Goal: Check status: Check status

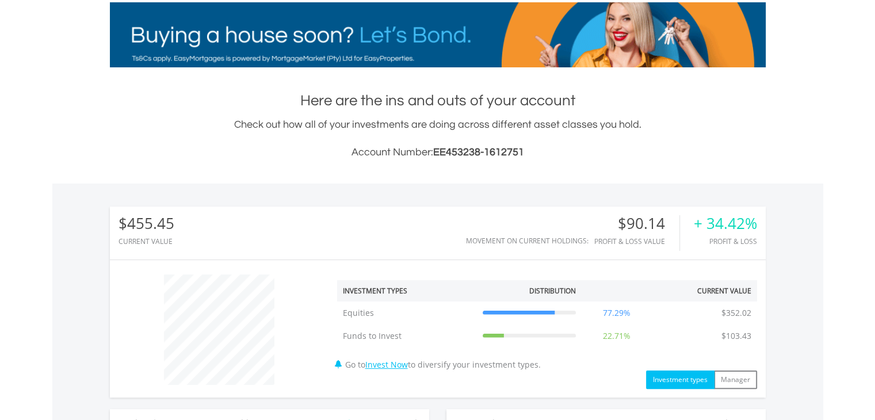
scroll to position [403, 0]
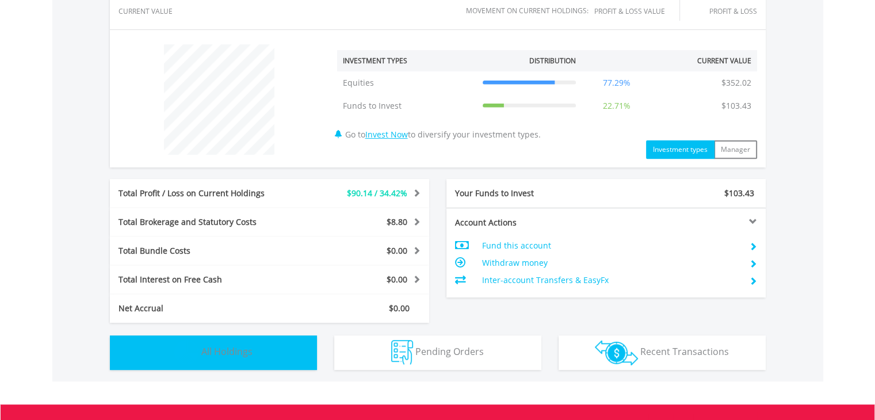
click at [158, 354] on button "Holdings All Holdings" at bounding box center [213, 352] width 207 height 35
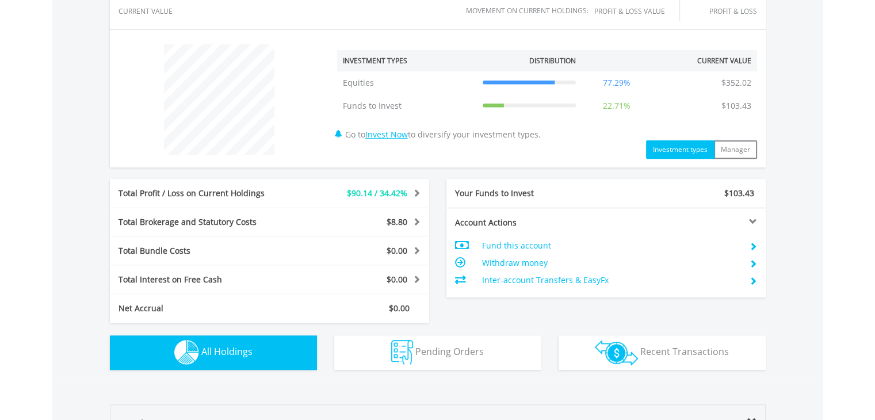
scroll to position [806, 0]
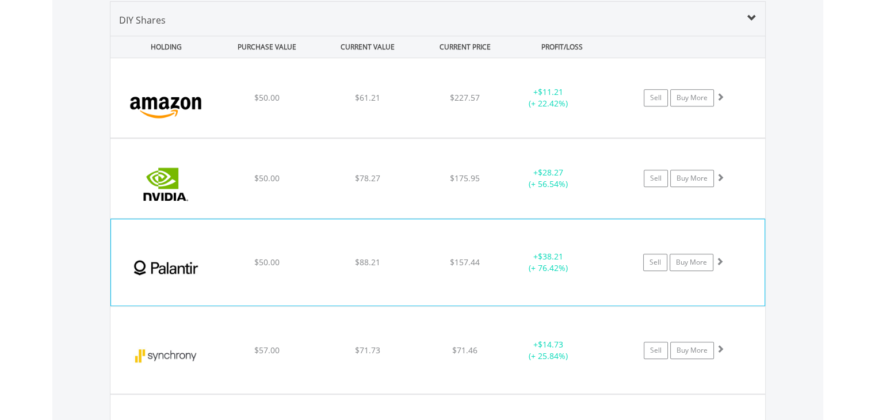
click at [208, 267] on img at bounding box center [166, 268] width 99 height 69
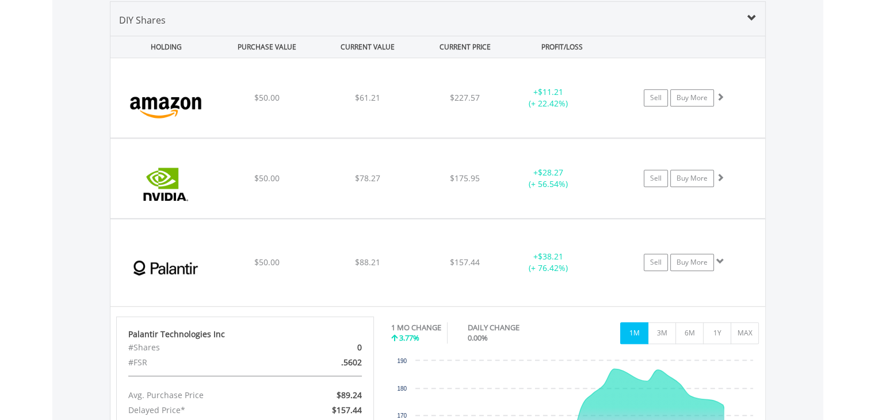
scroll to position [921, 0]
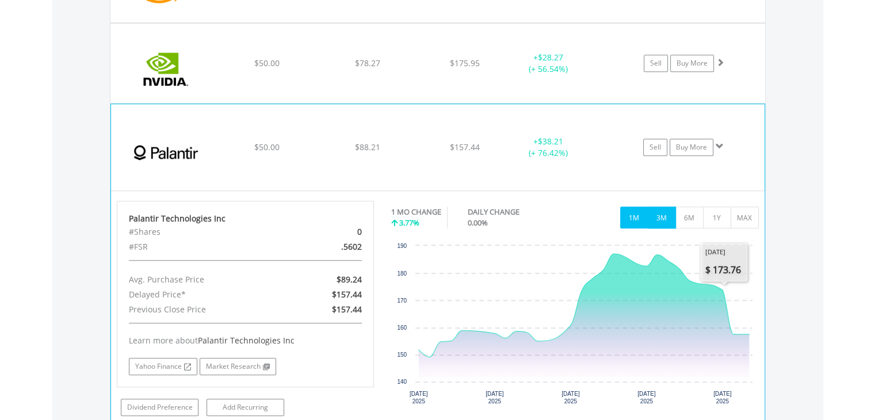
click at [659, 224] on button "3M" at bounding box center [662, 218] width 28 height 22
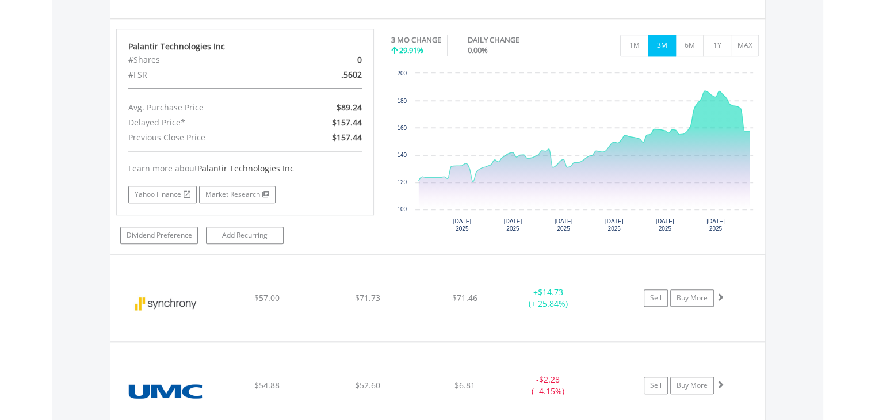
scroll to position [1151, 0]
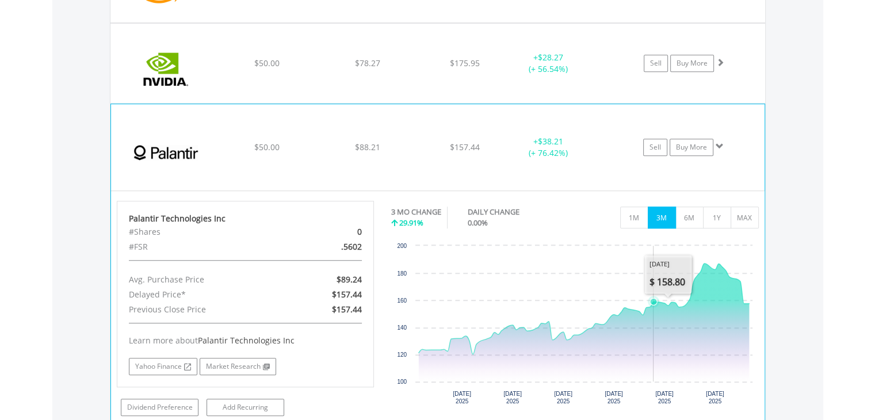
scroll to position [806, 0]
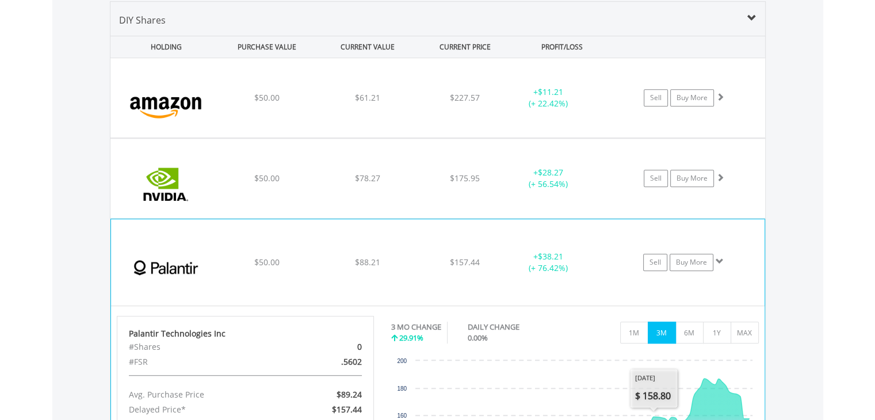
click at [514, 109] on div "+ $38.21 (+ 76.42%)" at bounding box center [548, 97] width 87 height 23
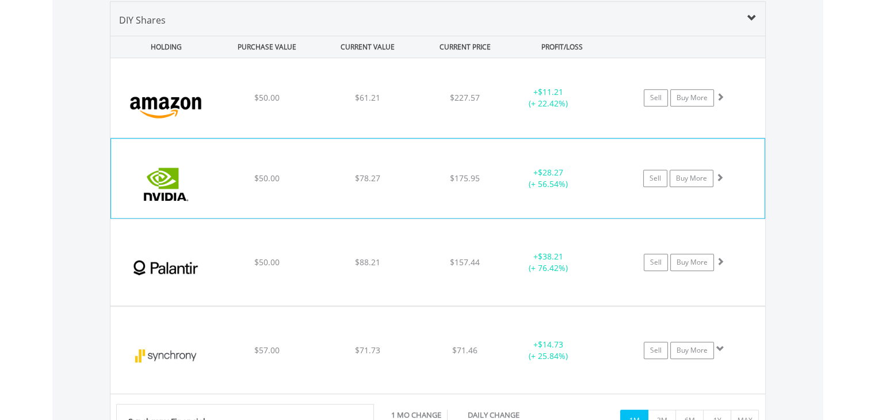
click at [530, 137] on div "﻿ Nvidia Corp $50.00 $78.27 $175.95 + $28.27 (+ 56.54%) Sell Buy More" at bounding box center [437, 97] width 655 height 79
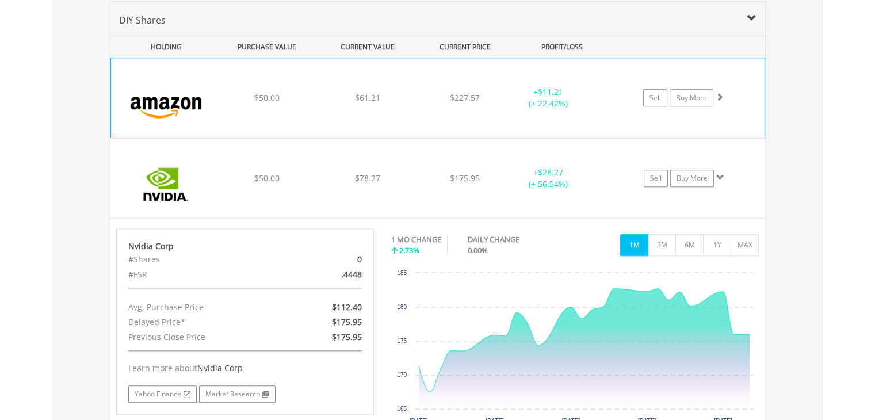
click at [598, 115] on div "﻿ Amazon.Com Inc $50.00 $61.21 $227.57 + $11.21 (+ 22.42%) Sell Buy More" at bounding box center [438, 97] width 654 height 79
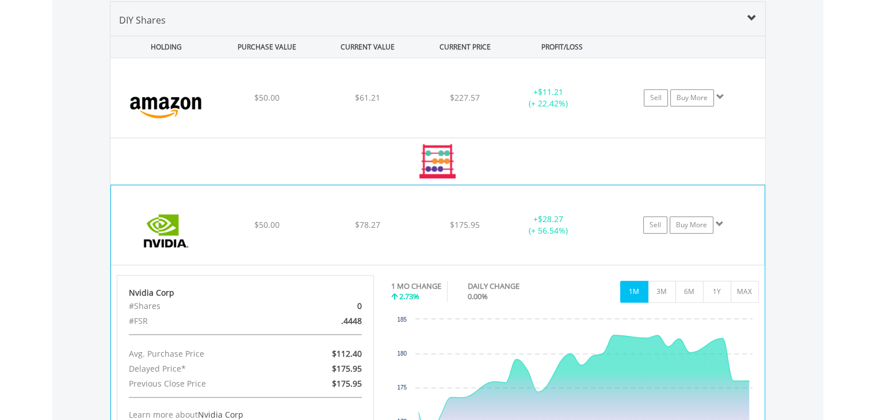
click at [657, 137] on div "﻿ Nvidia Corp $50.00 $78.27 $175.95 + $28.27 (+ 56.54%) Sell Buy More" at bounding box center [437, 97] width 655 height 79
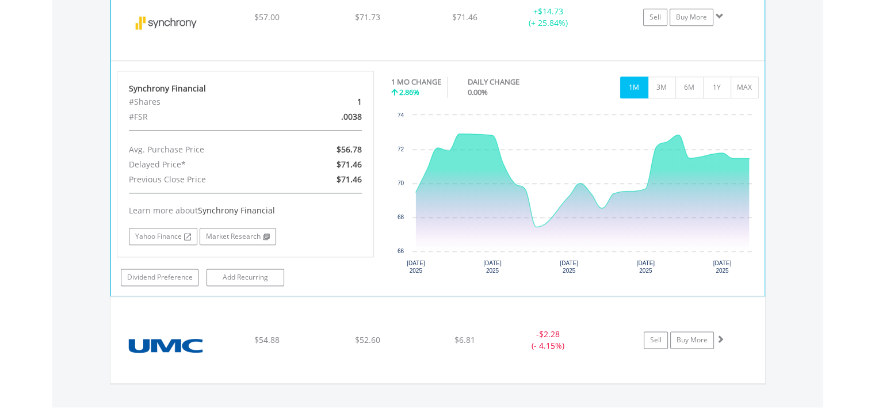
scroll to position [1317, 0]
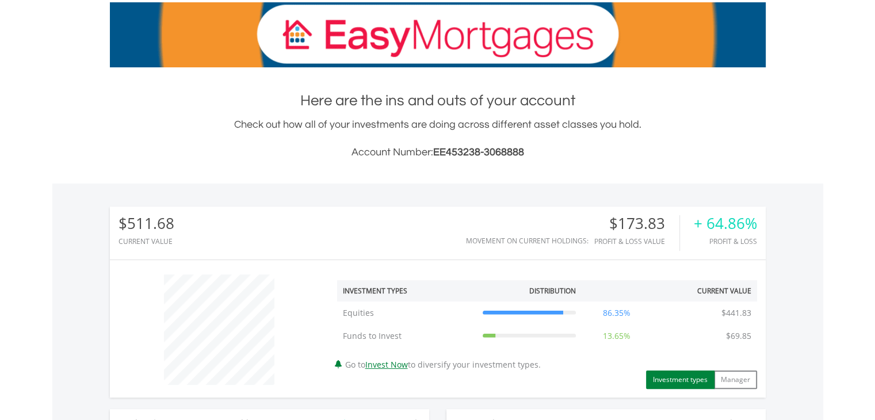
scroll to position [518, 0]
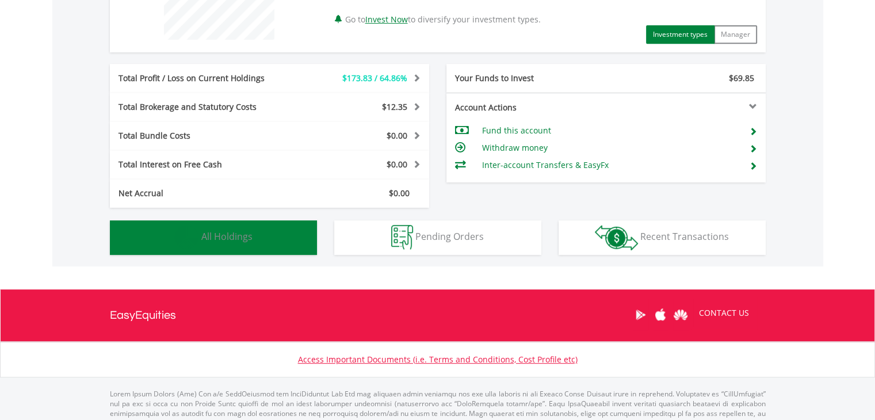
click at [224, 235] on span "All Holdings" at bounding box center [226, 236] width 51 height 13
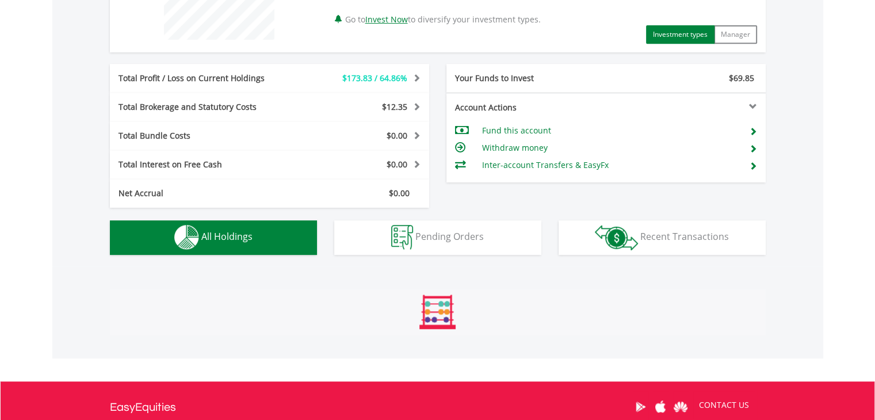
scroll to position [806, 0]
